Goal: Task Accomplishment & Management: Use online tool/utility

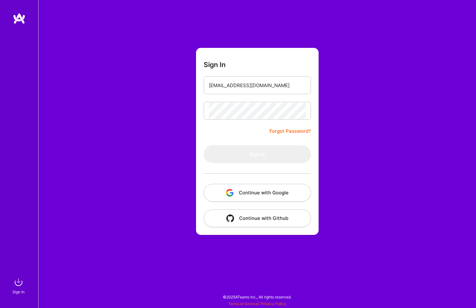
type input "[EMAIL_ADDRESS][DOMAIN_NAME]"
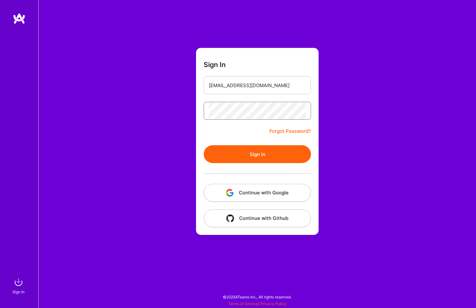
click at [204, 145] on button "Sign In" at bounding box center [257, 154] width 107 height 18
